Goal: Check status: Check status

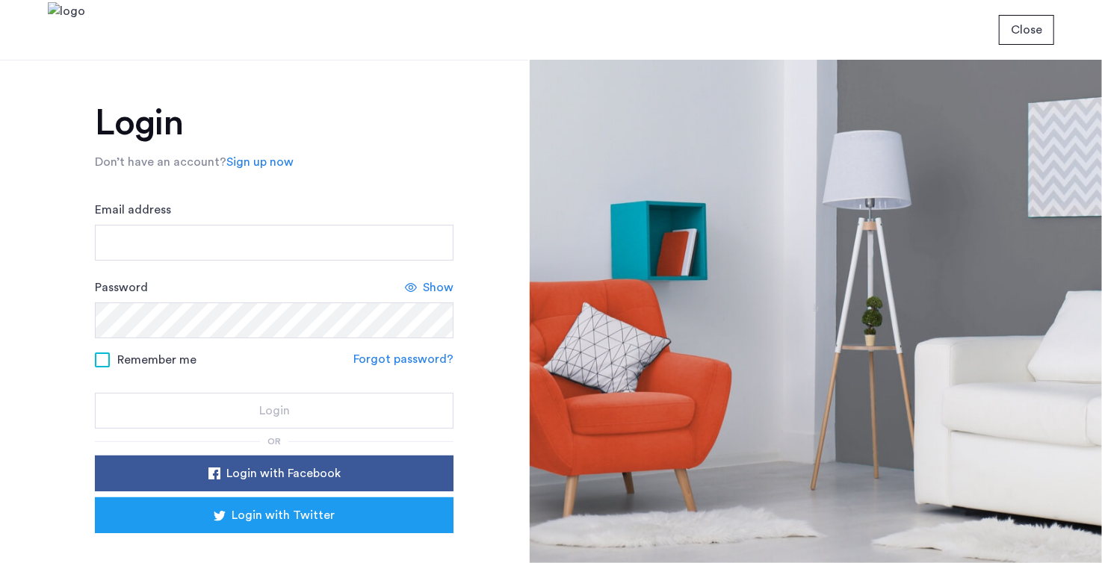
click at [95, 267] on nordpass-icon at bounding box center [95, 267] width 0 height 0
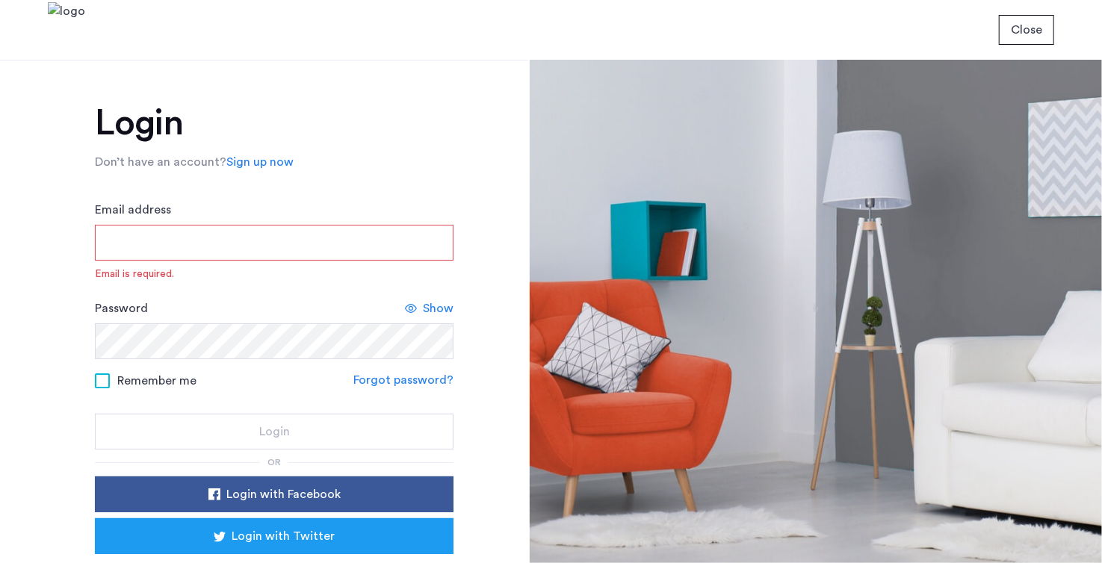
click at [0, 562] on nordpass-autofill-portal at bounding box center [0, 563] width 0 height 0
type input "**********"
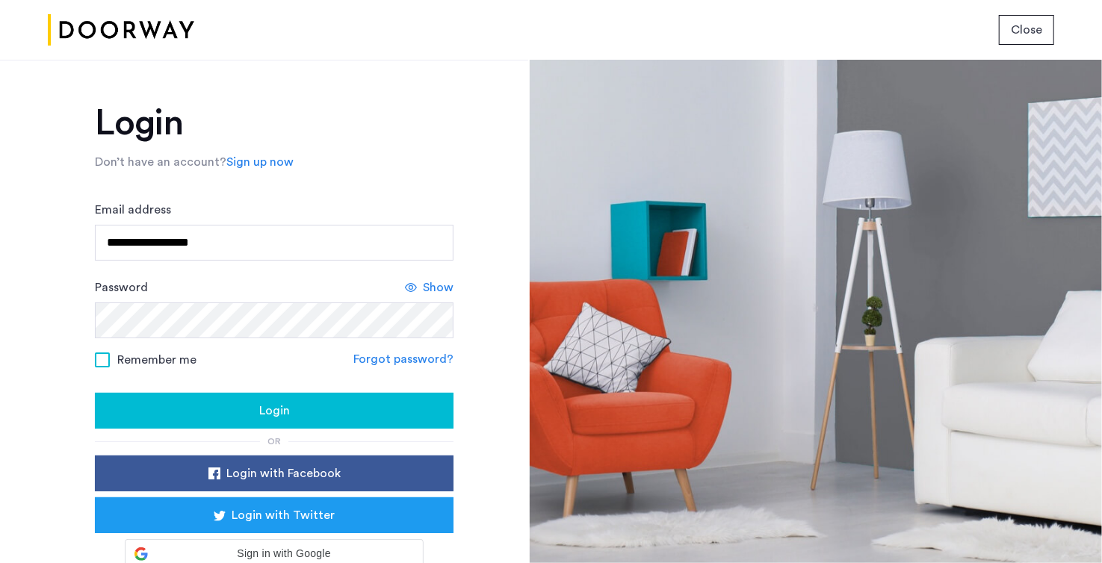
click at [249, 414] on div "Login" at bounding box center [274, 411] width 335 height 18
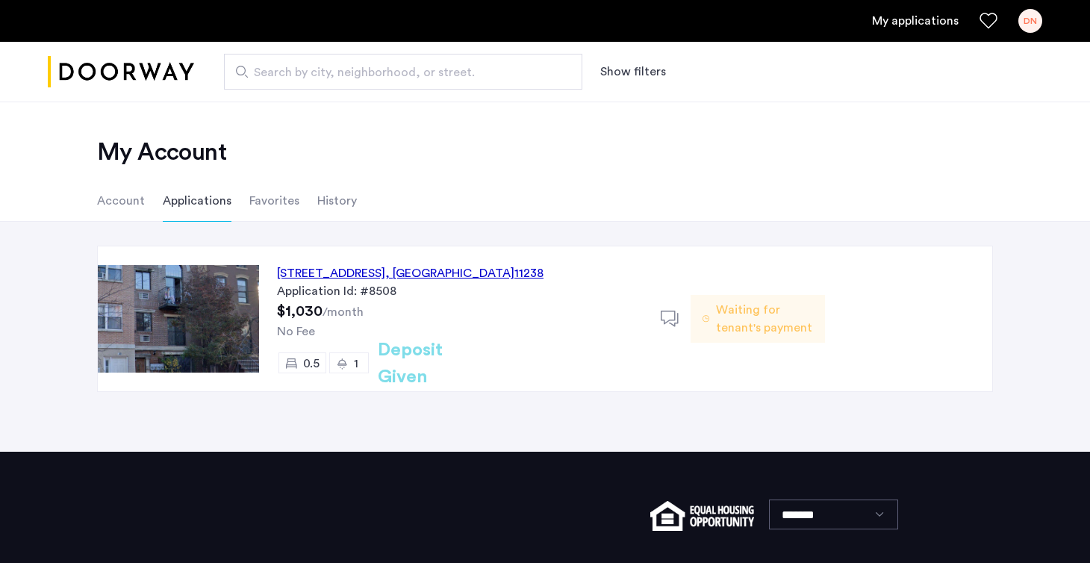
click at [518, 405] on div "451 Franklin Avenue, Unit 3SRE, Brooklyn , NY 11238 Application Id: #8508 $1,03…" at bounding box center [545, 337] width 1090 height 230
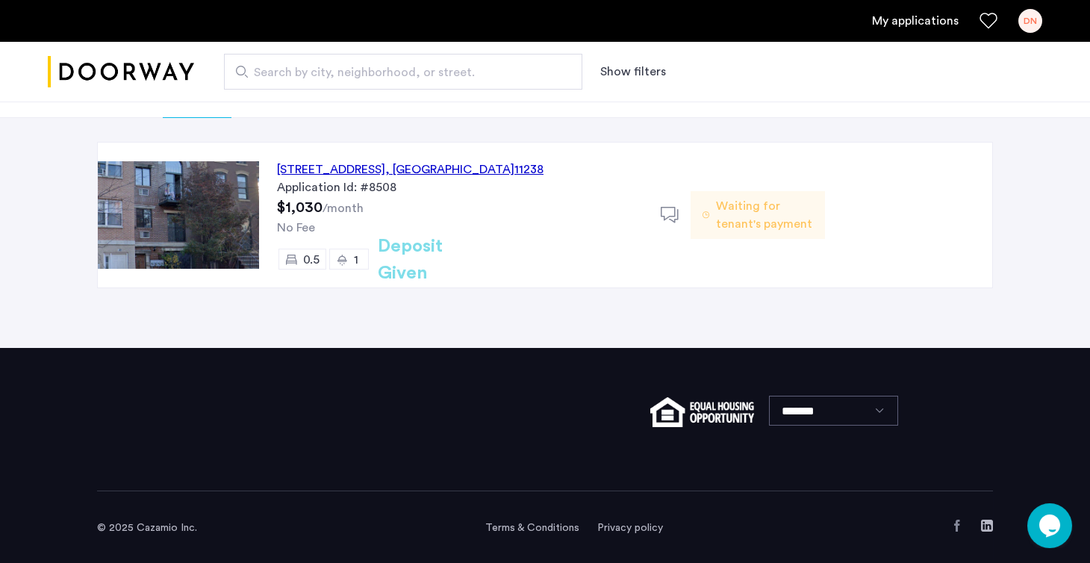
scroll to position [105, 0]
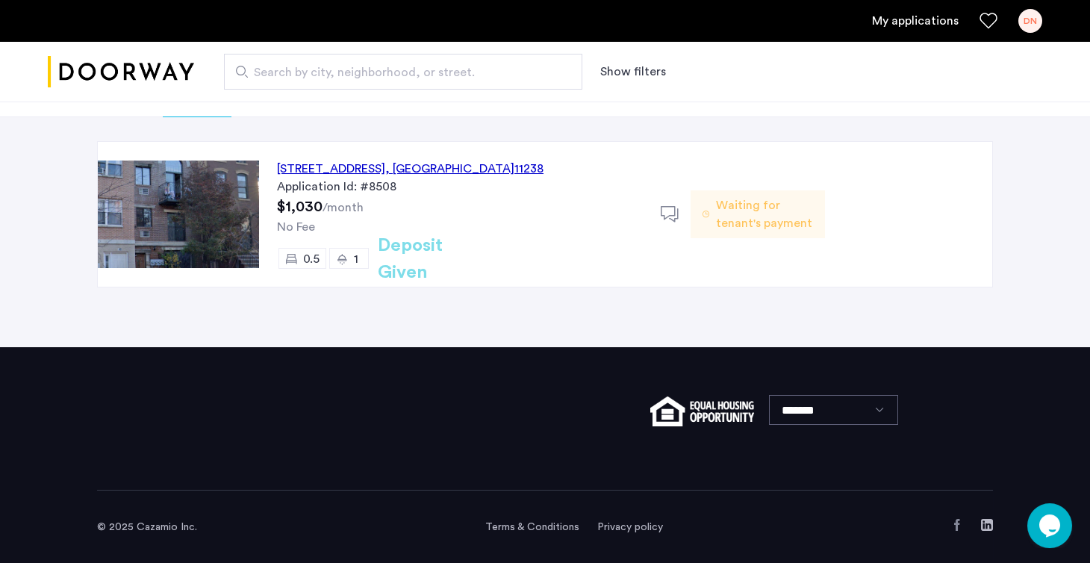
click at [410, 264] on h2 "Deposit Given" at bounding box center [437, 259] width 119 height 54
click at [423, 162] on div "[STREET_ADDRESS]" at bounding box center [410, 169] width 267 height 18
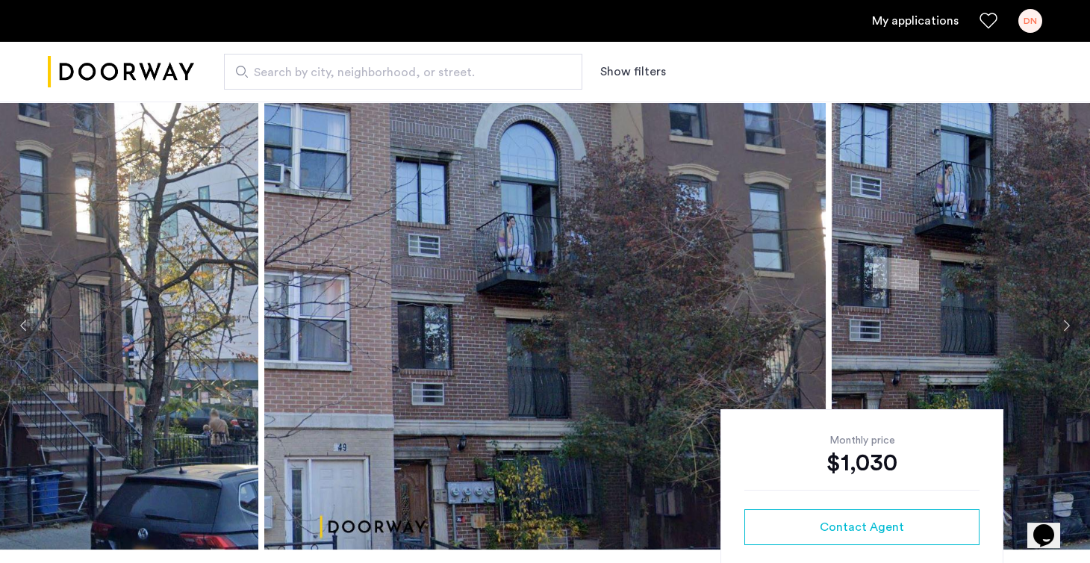
click at [1028, 21] on div "DN" at bounding box center [1031, 21] width 24 height 24
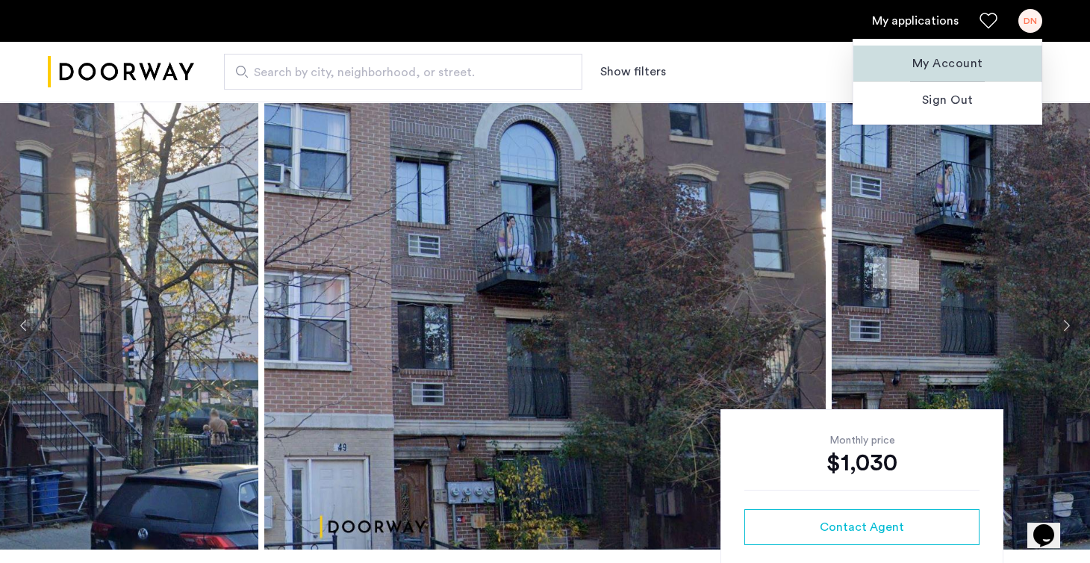
click at [939, 67] on span "My Account" at bounding box center [948, 64] width 164 height 18
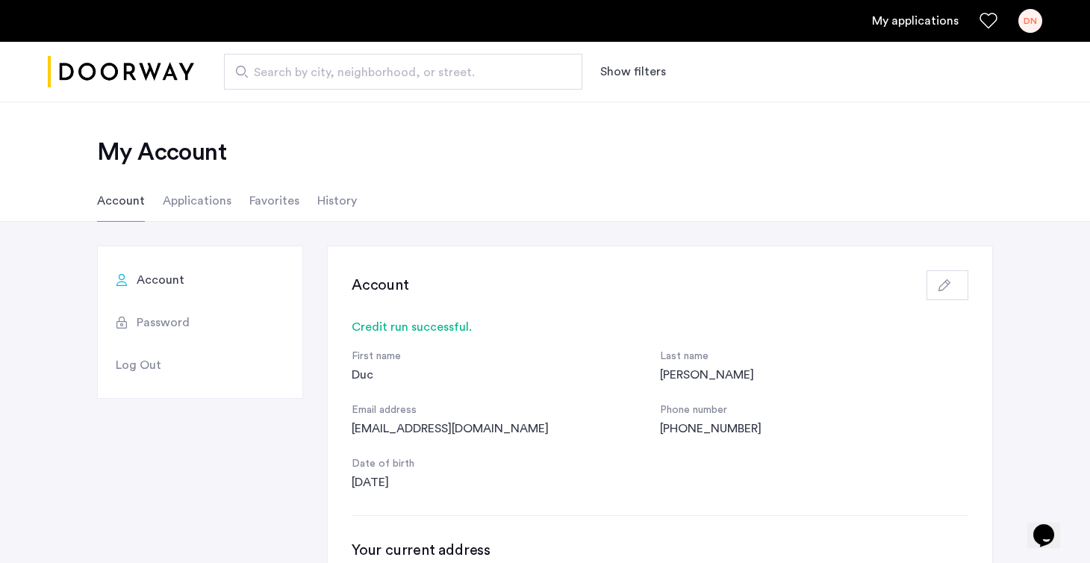
click at [203, 205] on li "Applications" at bounding box center [197, 201] width 69 height 42
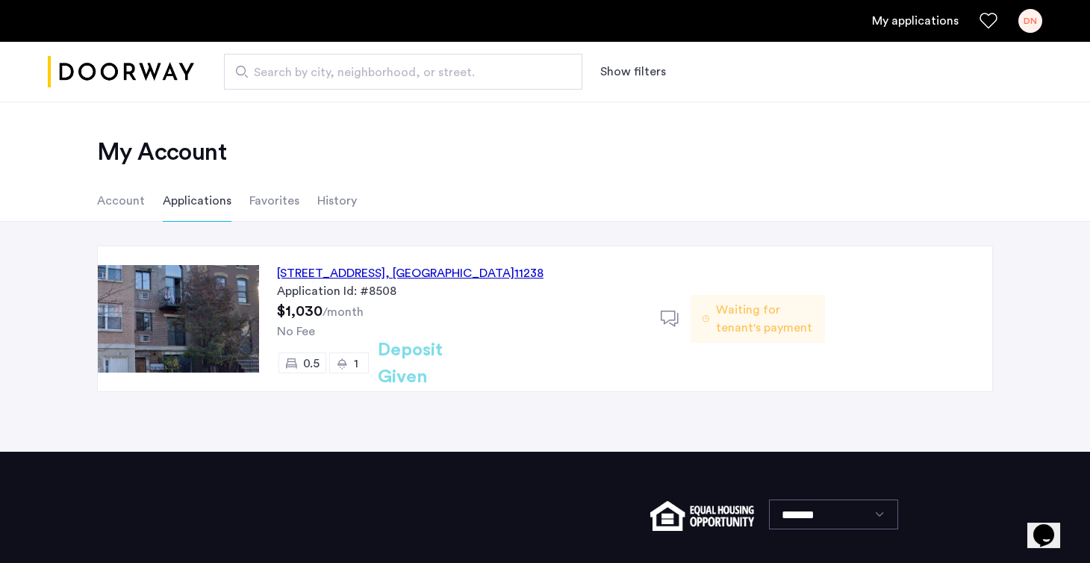
click at [265, 206] on li "Favorites" at bounding box center [274, 201] width 50 height 42
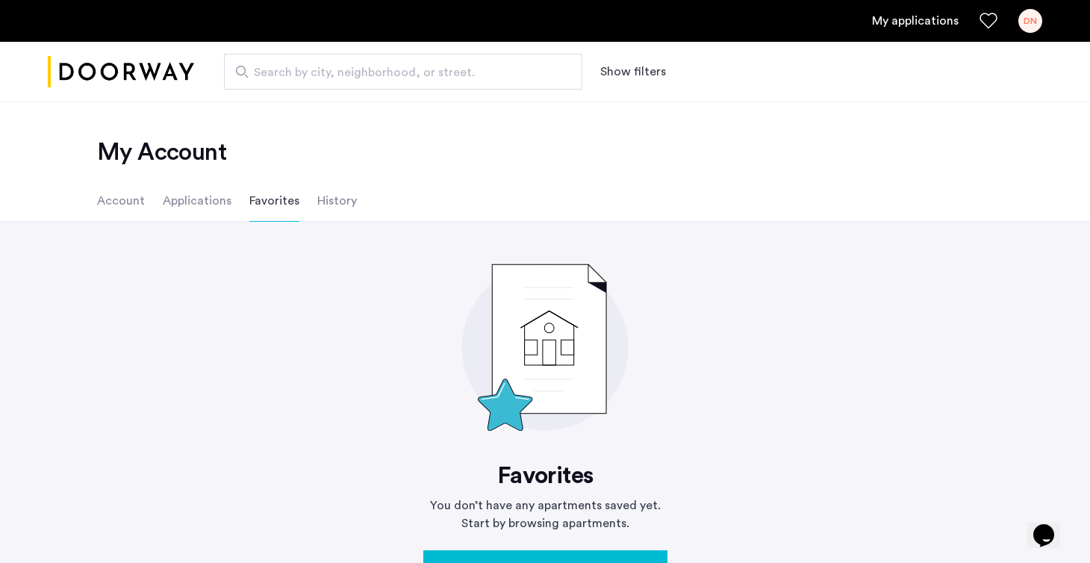
click at [335, 205] on li "History" at bounding box center [337, 201] width 40 height 42
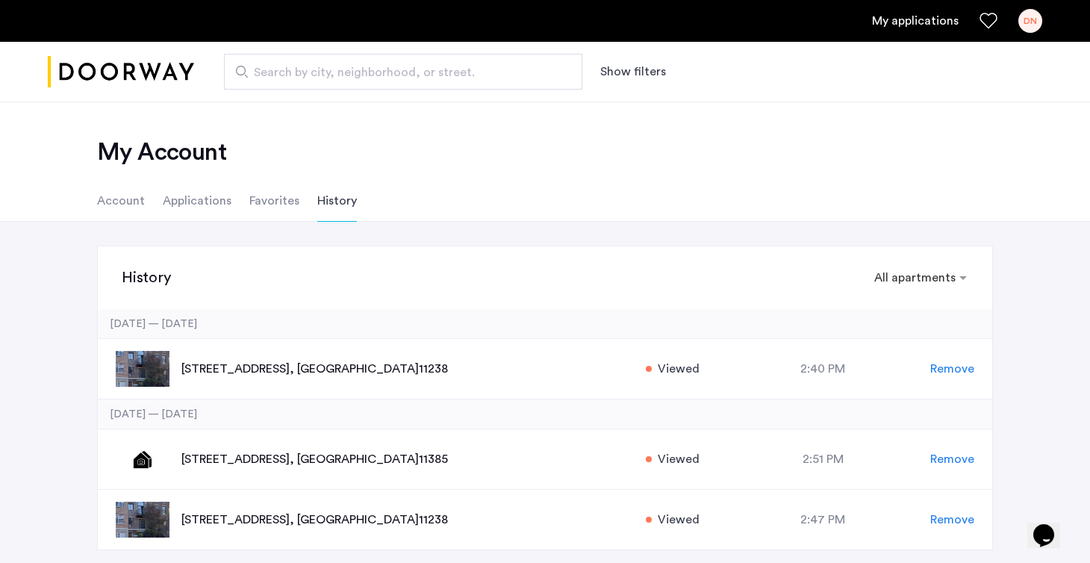
click at [487, 311] on div "[DATE] — [DATE]" at bounding box center [545, 324] width 895 height 30
click at [167, 203] on li "Applications" at bounding box center [197, 201] width 69 height 42
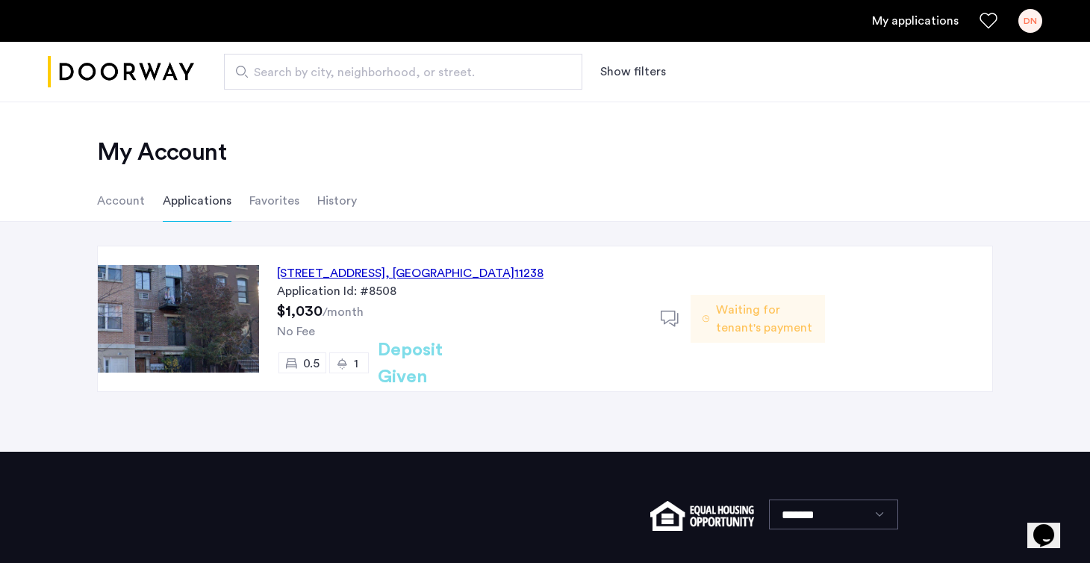
click at [427, 339] on div "No Fee" at bounding box center [460, 332] width 366 height 18
click at [415, 273] on div "[STREET_ADDRESS]" at bounding box center [410, 273] width 267 height 18
